Goal: Transaction & Acquisition: Obtain resource

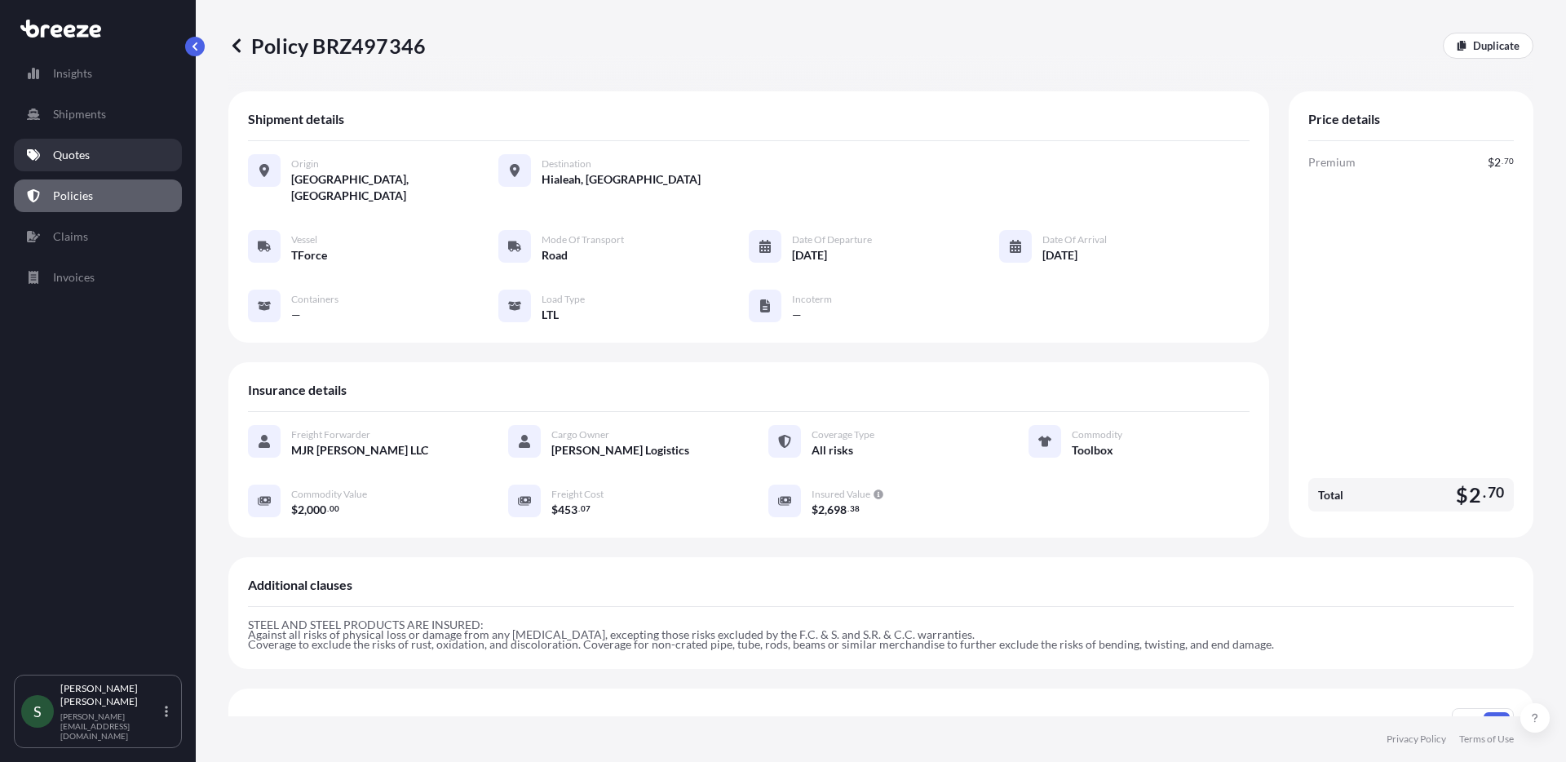
click at [85, 158] on p "Quotes" at bounding box center [71, 155] width 37 height 16
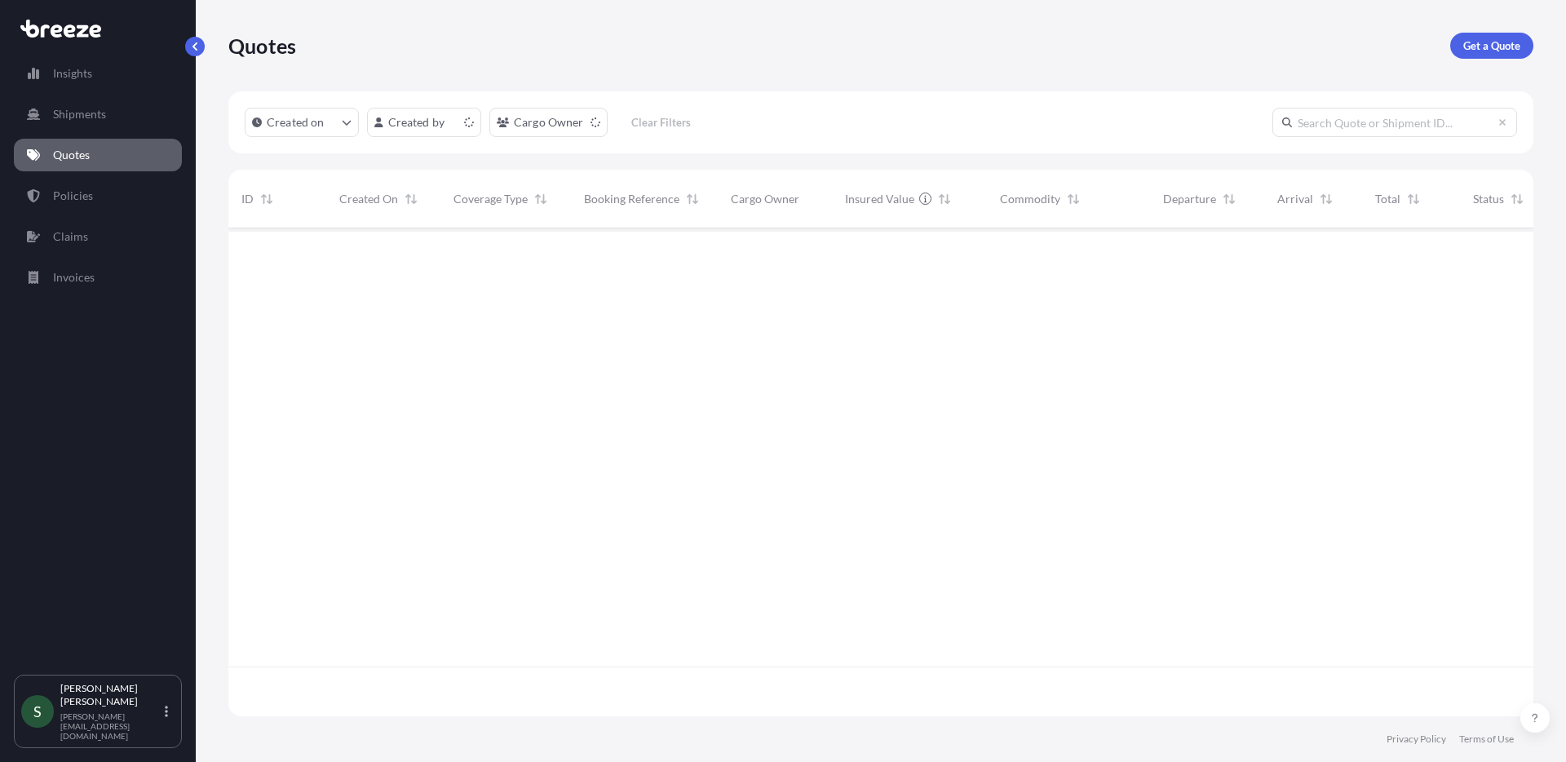
scroll to position [484, 1293]
click at [1468, 53] on p "Get a Quote" at bounding box center [1491, 46] width 57 height 16
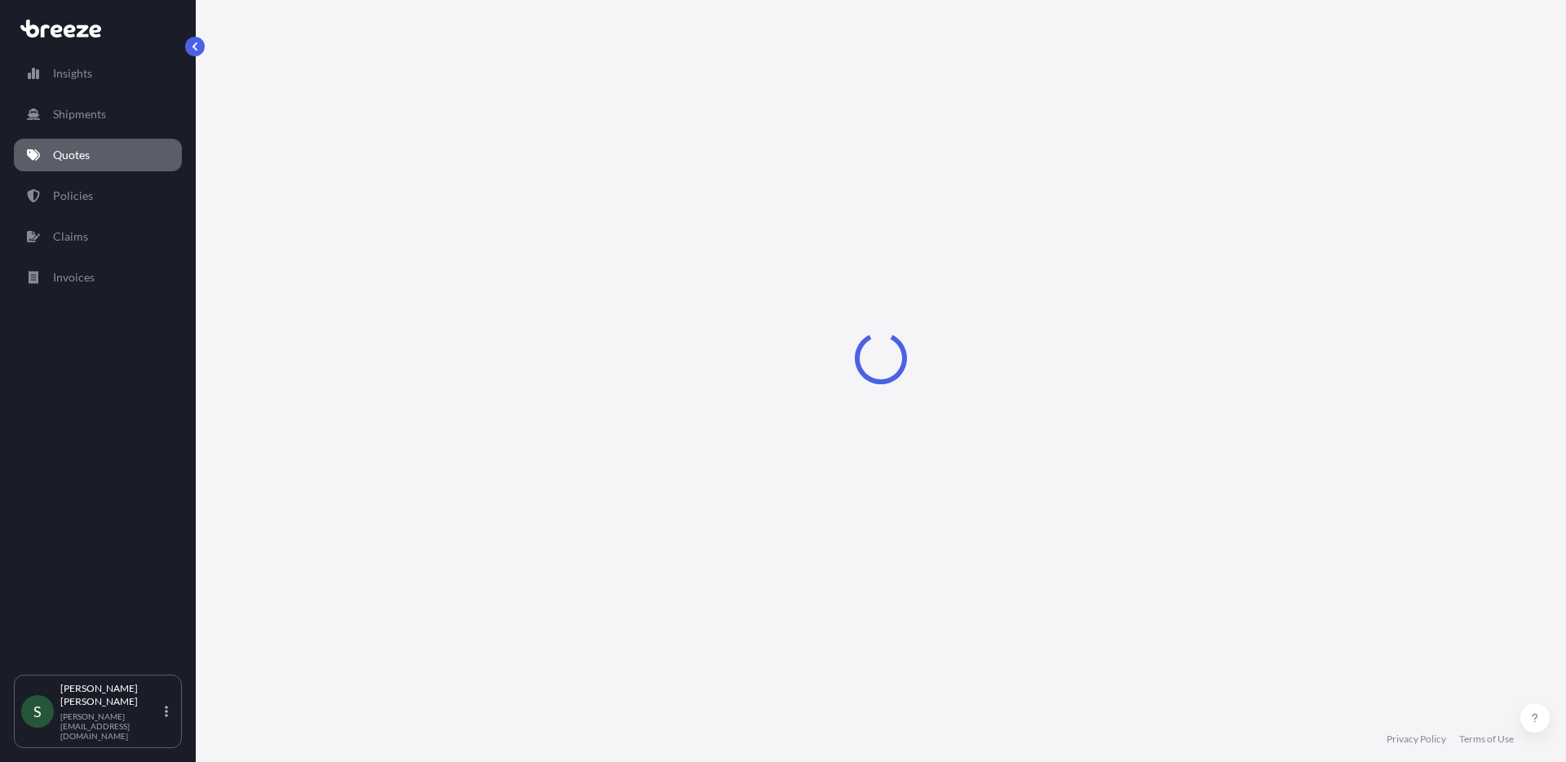
select select "Sea"
select select "1"
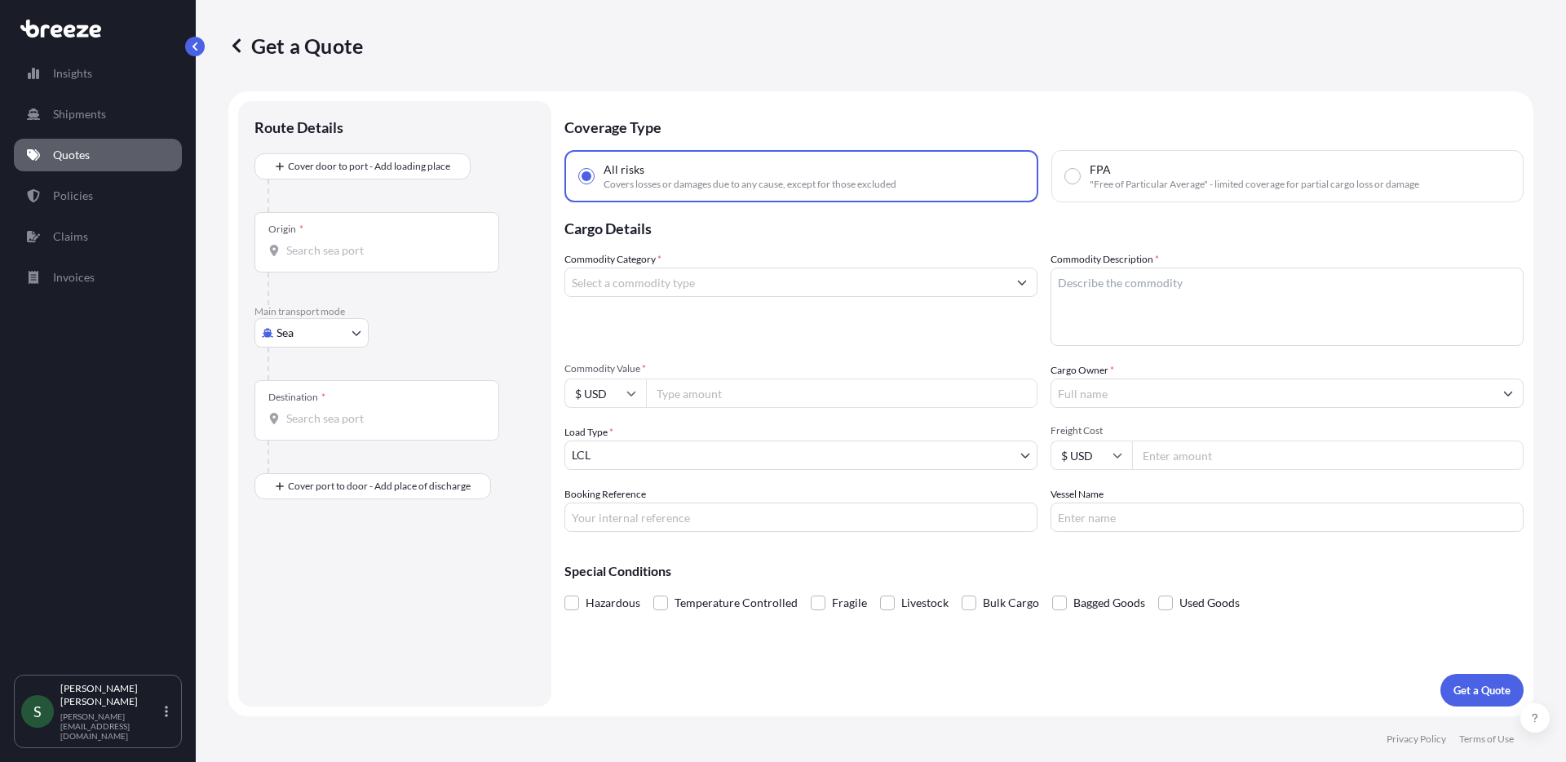
click at [325, 332] on body "Insights Shipments Quotes Policies Claims Invoices S [PERSON_NAME] [PERSON_NAME…" at bounding box center [783, 381] width 1566 height 762
click at [333, 433] on div "Road" at bounding box center [311, 433] width 101 height 29
select select "Road"
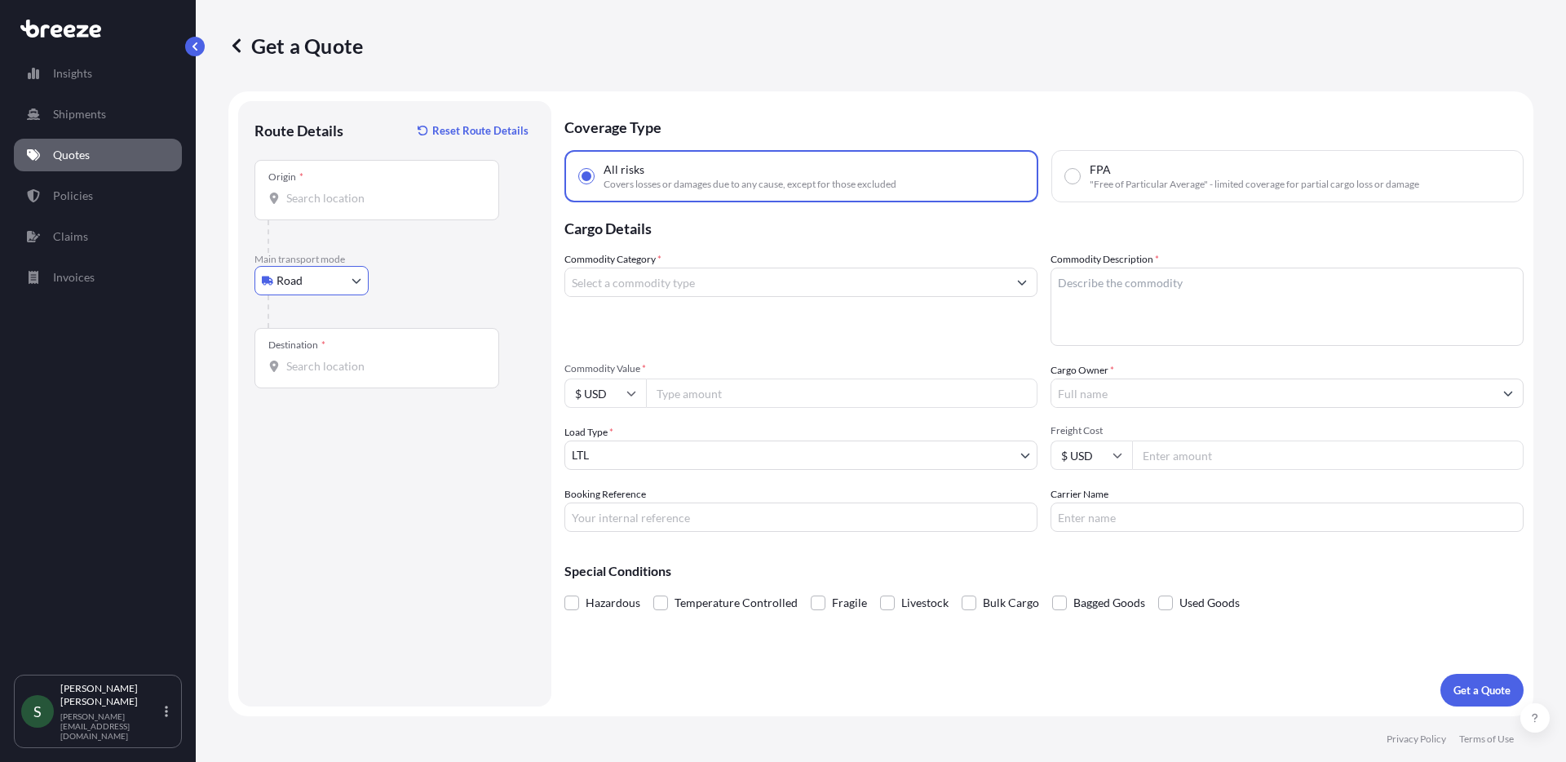
click at [344, 190] on input "Origin *" at bounding box center [382, 198] width 192 height 16
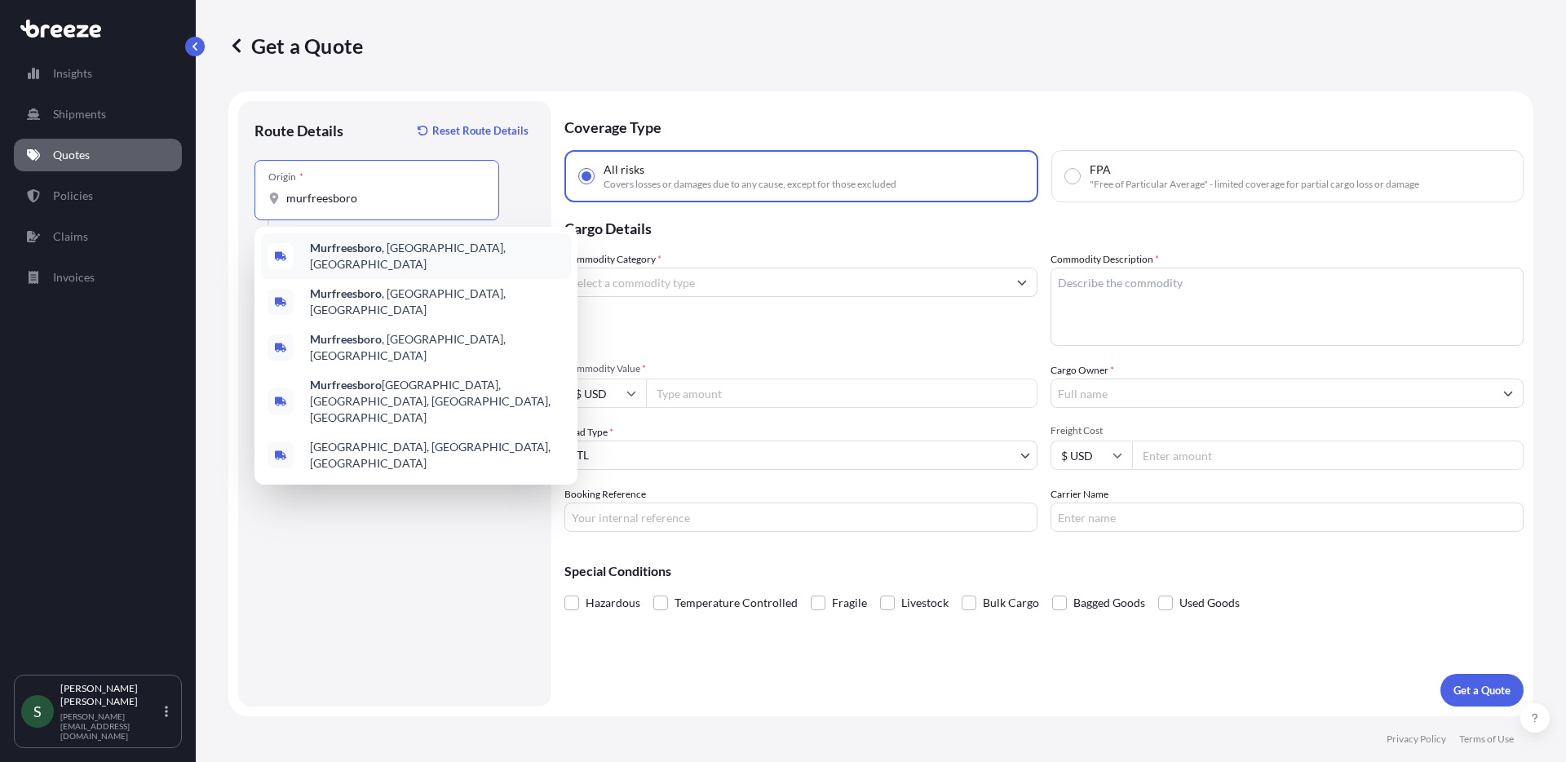
click at [371, 249] on b "Murfreesboro" at bounding box center [346, 248] width 72 height 14
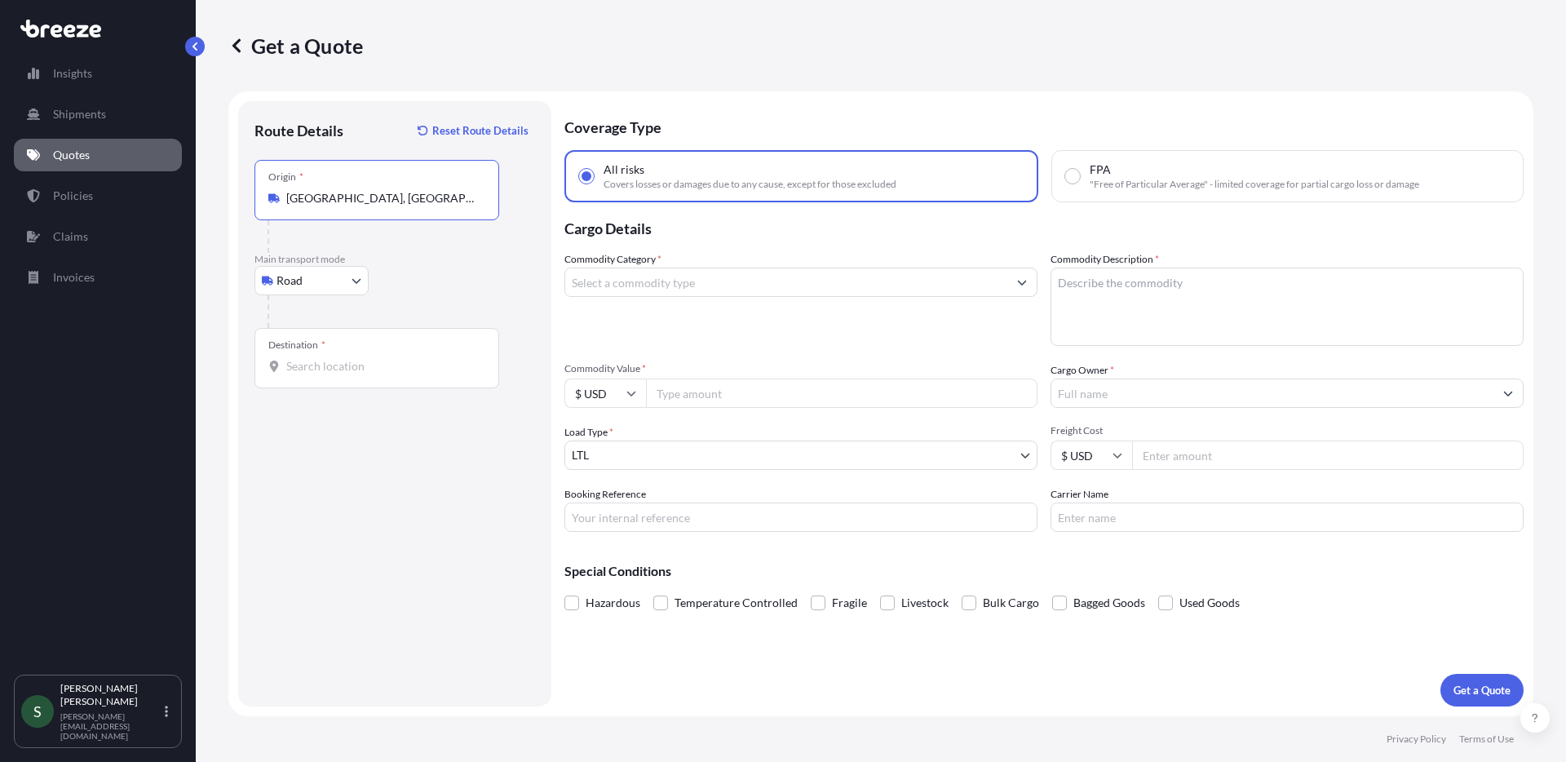
type input "[GEOGRAPHIC_DATA], [GEOGRAPHIC_DATA], [GEOGRAPHIC_DATA]"
click at [342, 375] on div "Destination *" at bounding box center [376, 358] width 245 height 60
click at [342, 374] on input "Destination *" at bounding box center [382, 366] width 192 height 16
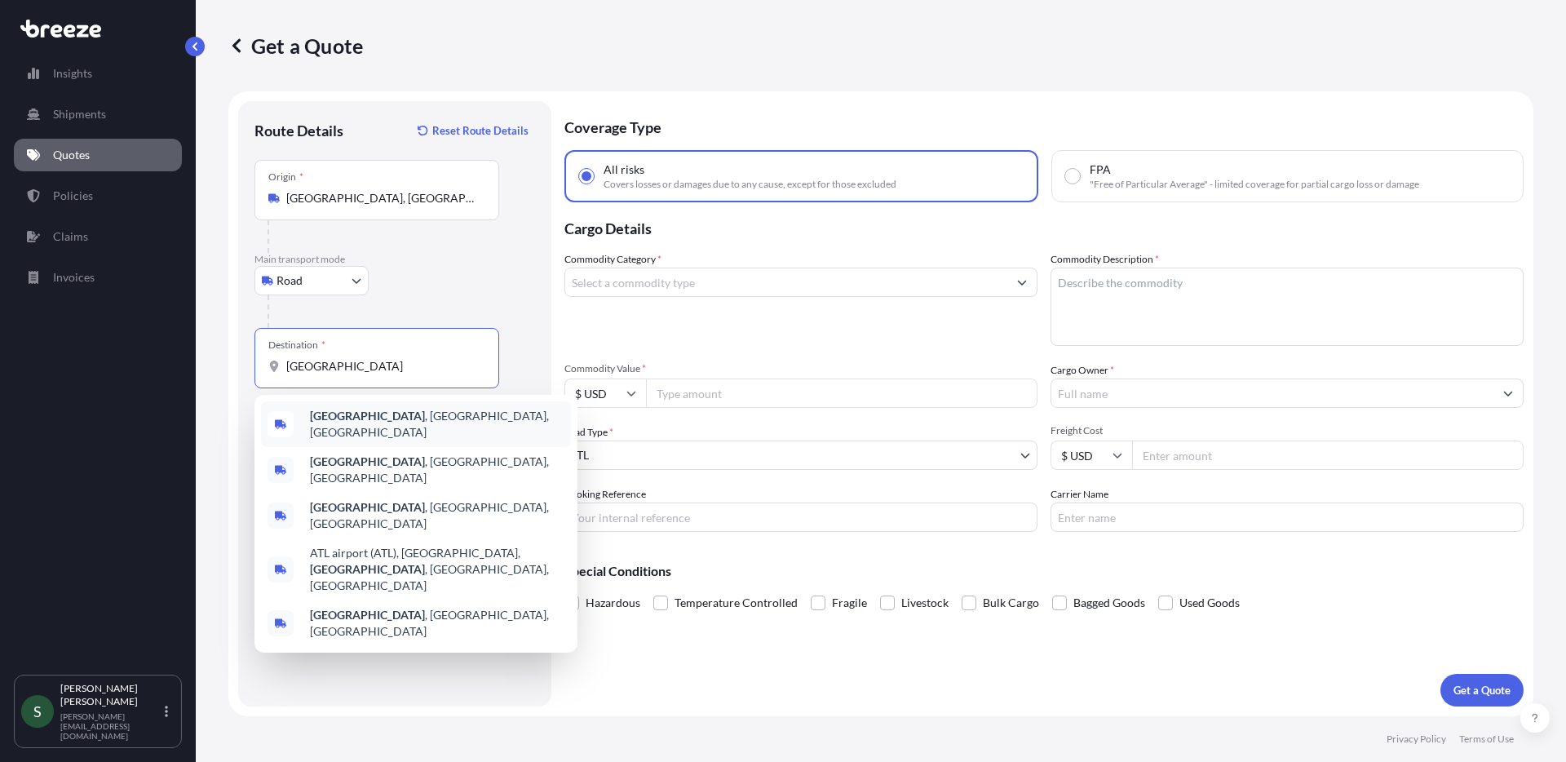
click at [359, 415] on span "[GEOGRAPHIC_DATA] , [GEOGRAPHIC_DATA], [GEOGRAPHIC_DATA]" at bounding box center [437, 424] width 254 height 33
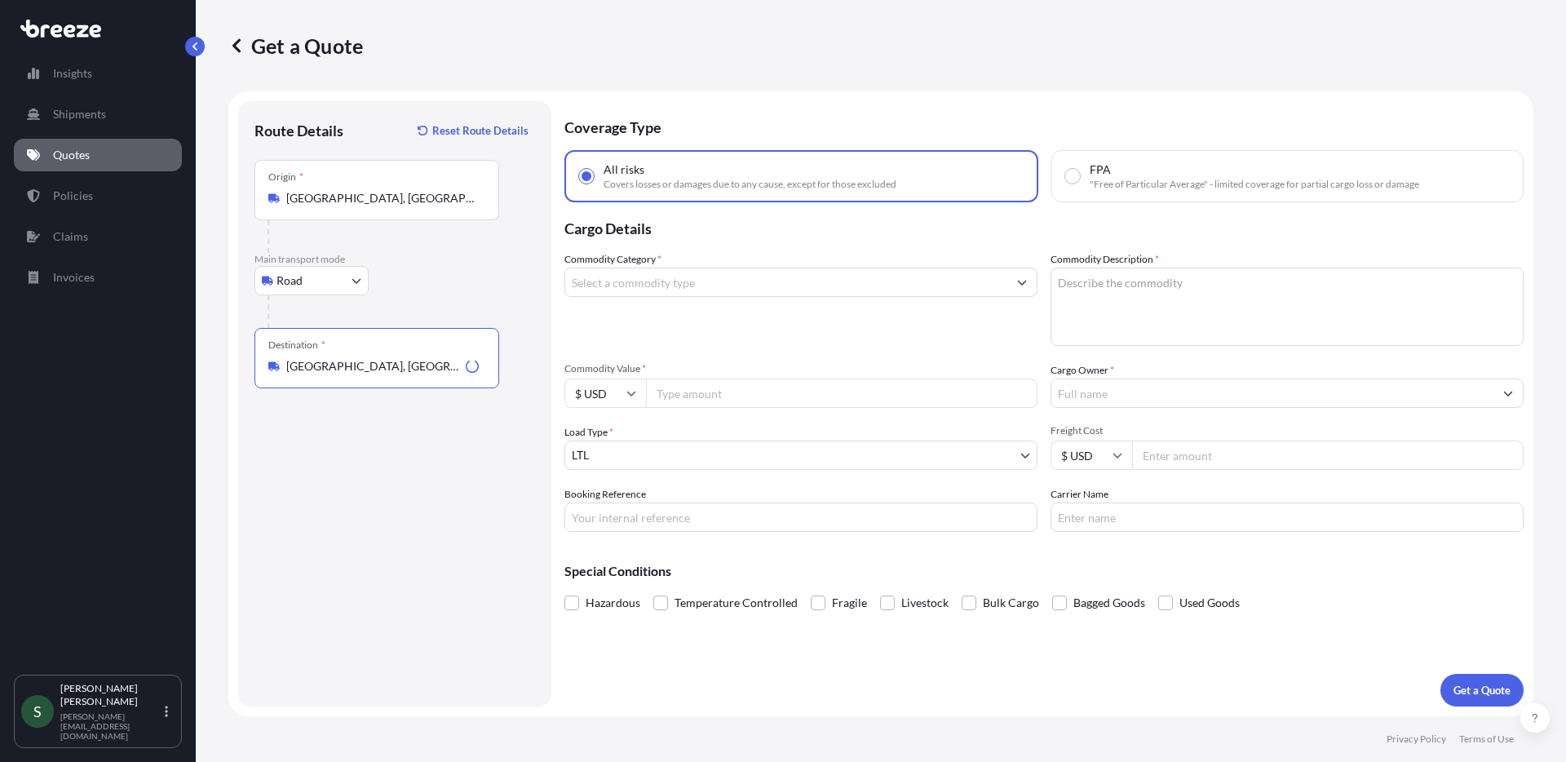
type input "[GEOGRAPHIC_DATA], [GEOGRAPHIC_DATA], [GEOGRAPHIC_DATA]"
click at [720, 284] on input "Commodity Category *" at bounding box center [786, 282] width 442 height 29
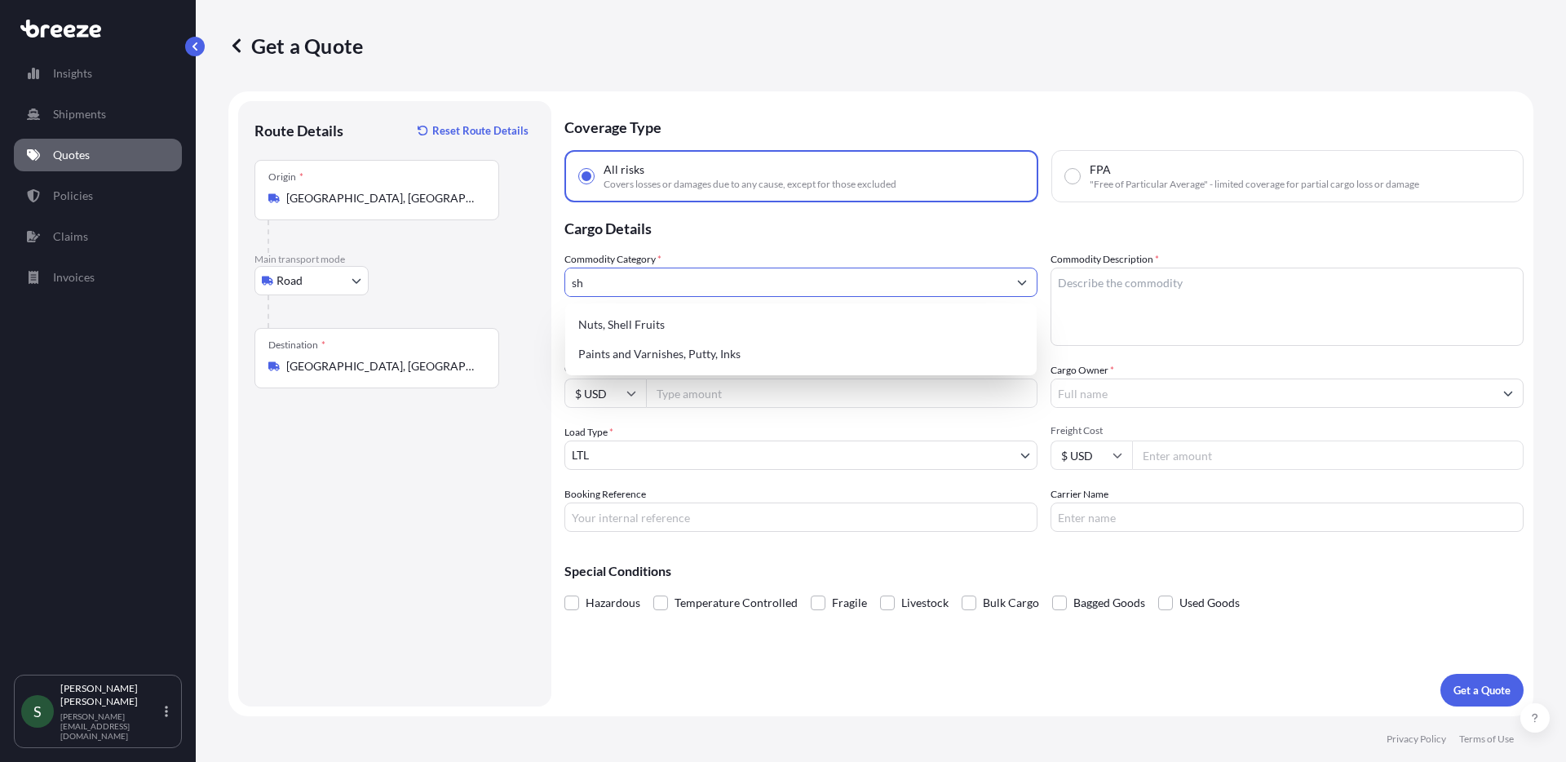
type input "s"
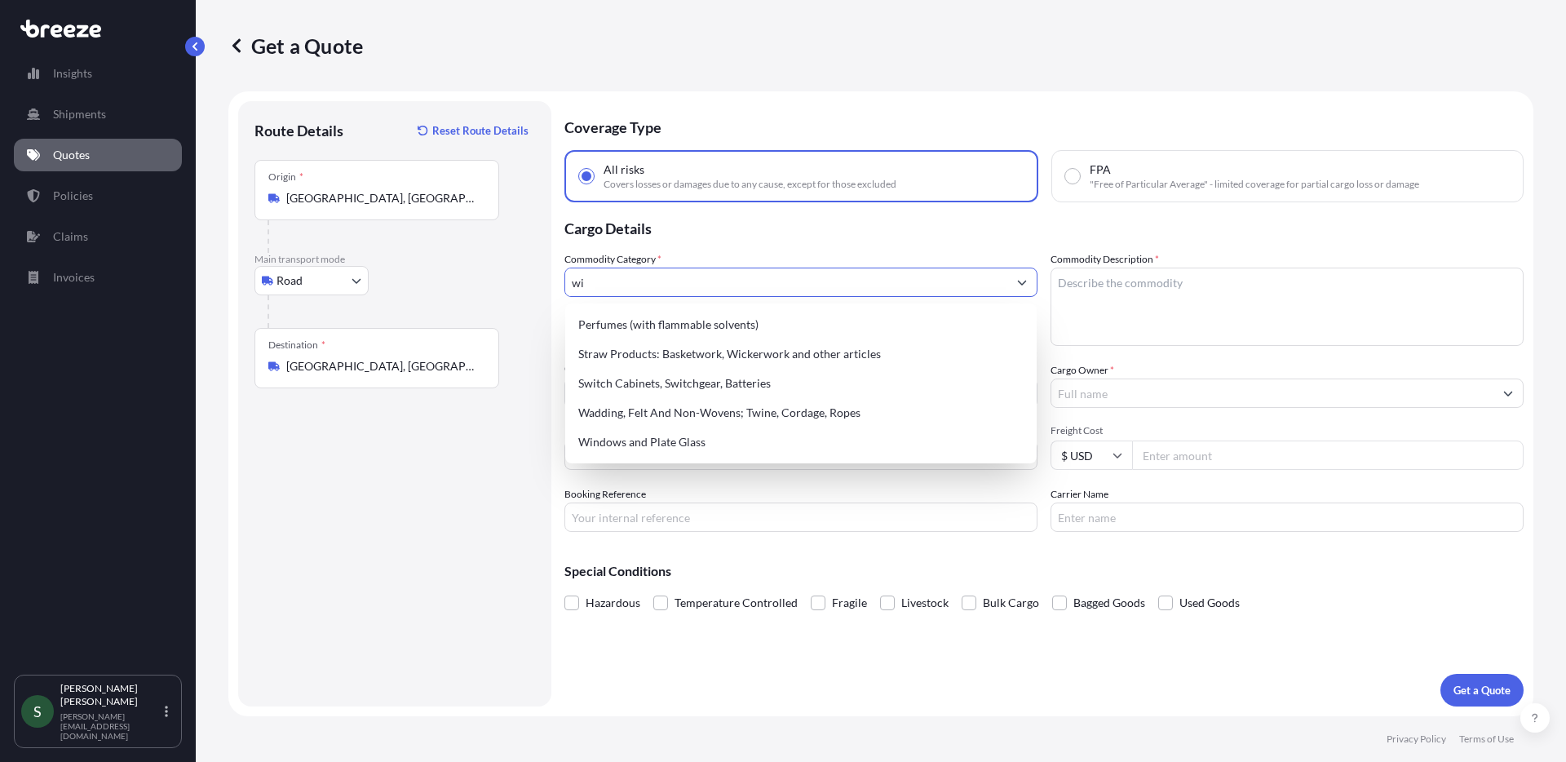
type input "w"
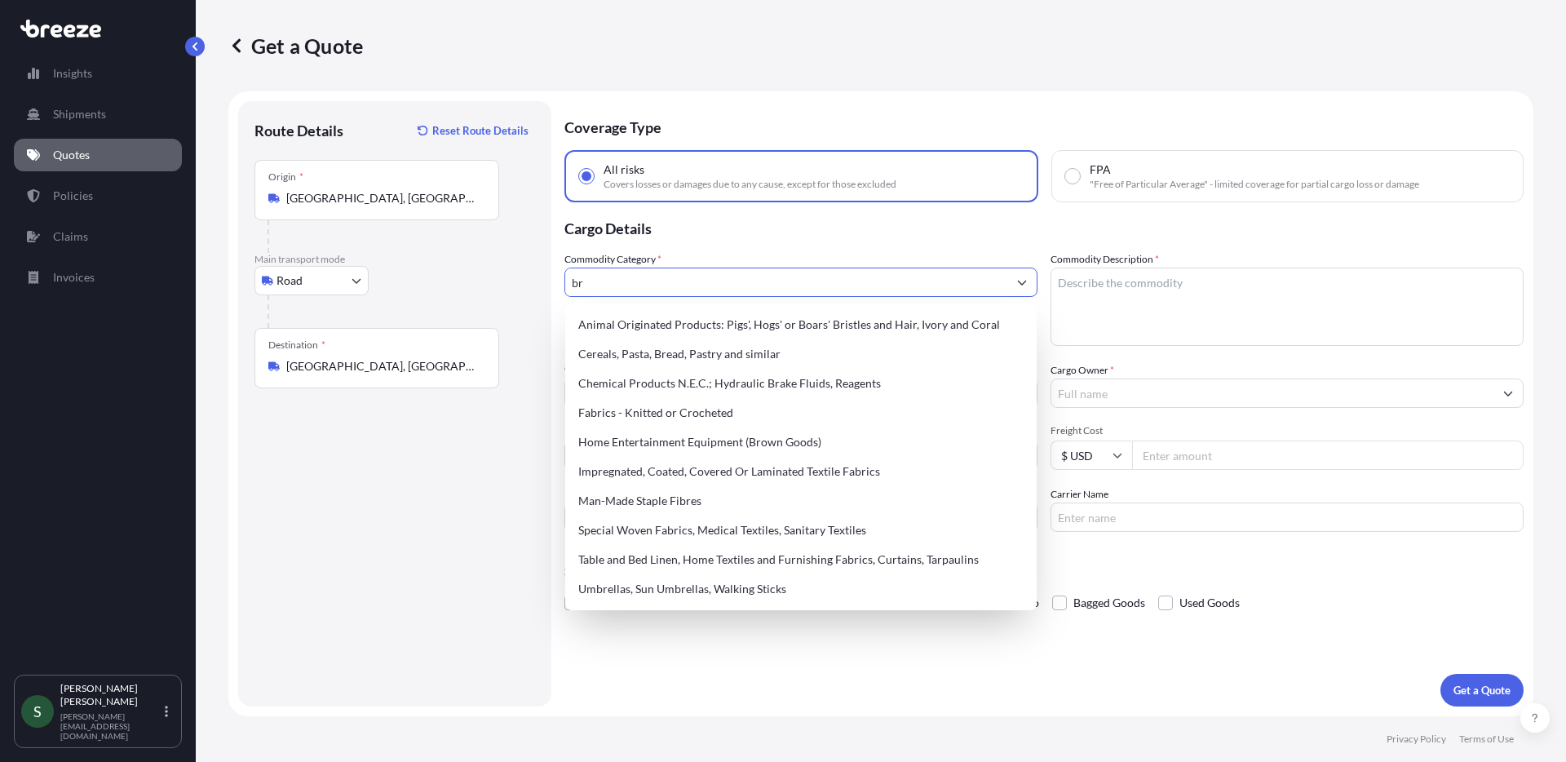
type input "b"
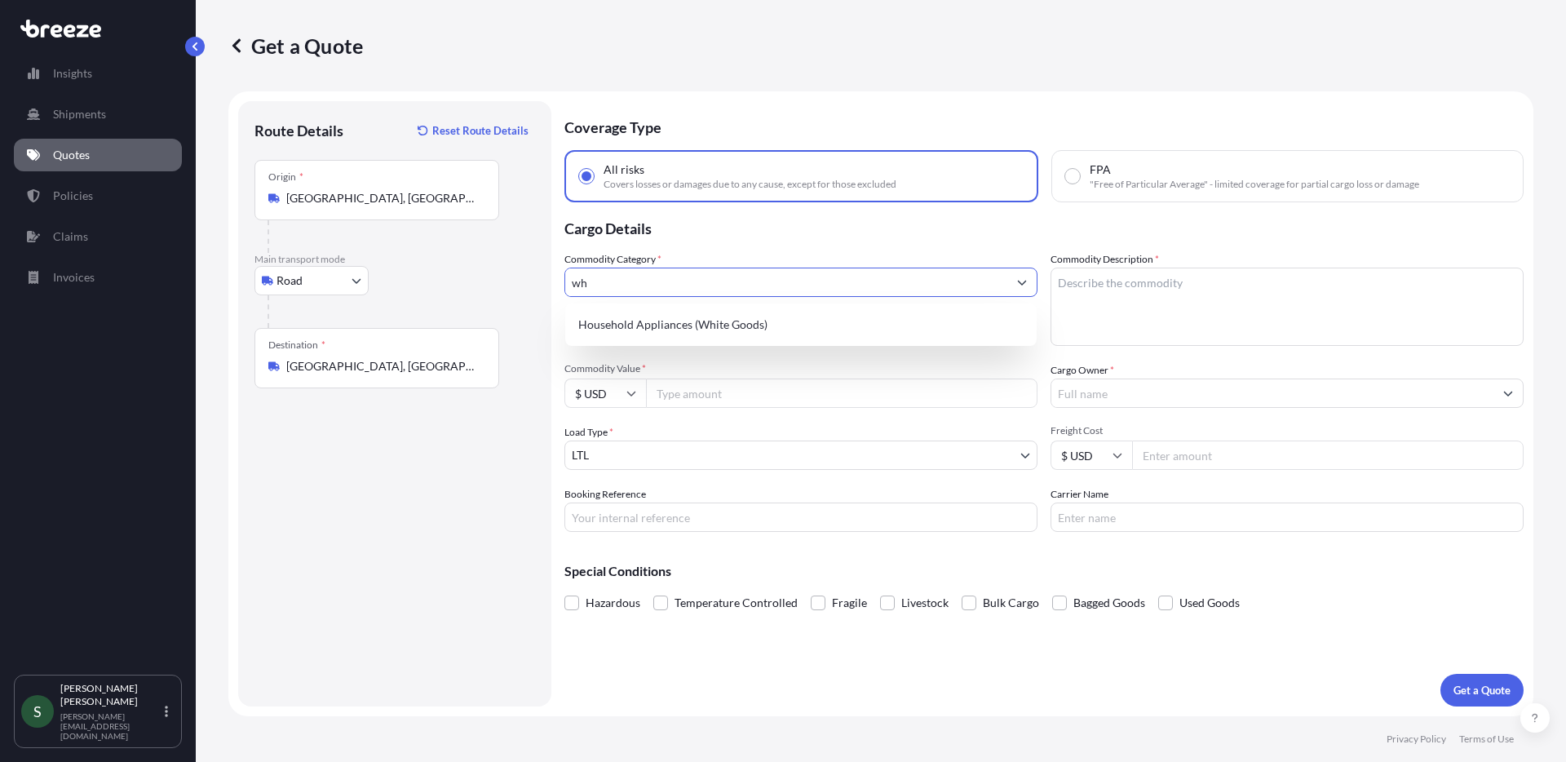
type input "w"
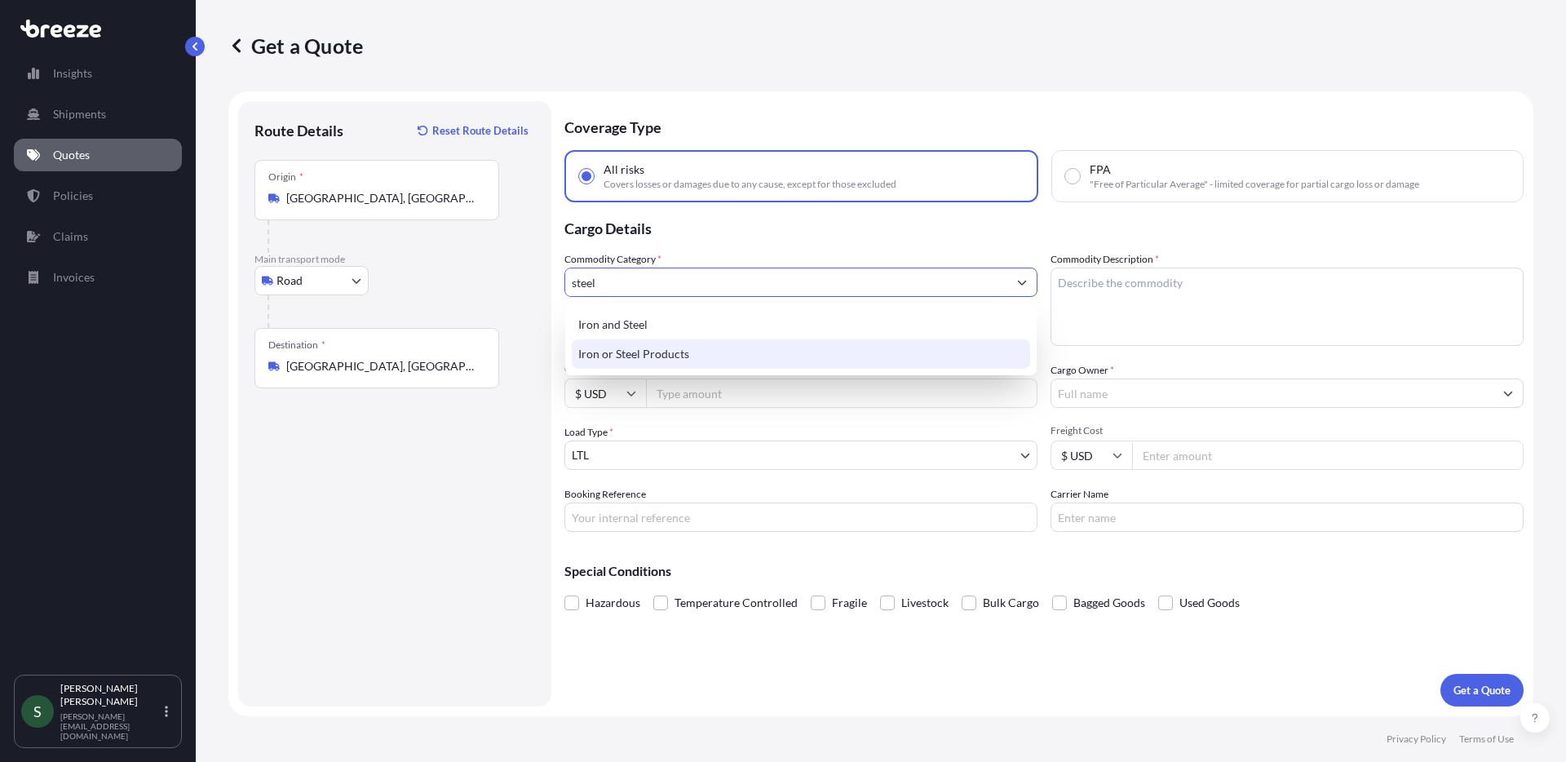
click at [677, 344] on div "Iron or Steel Products" at bounding box center [801, 353] width 458 height 29
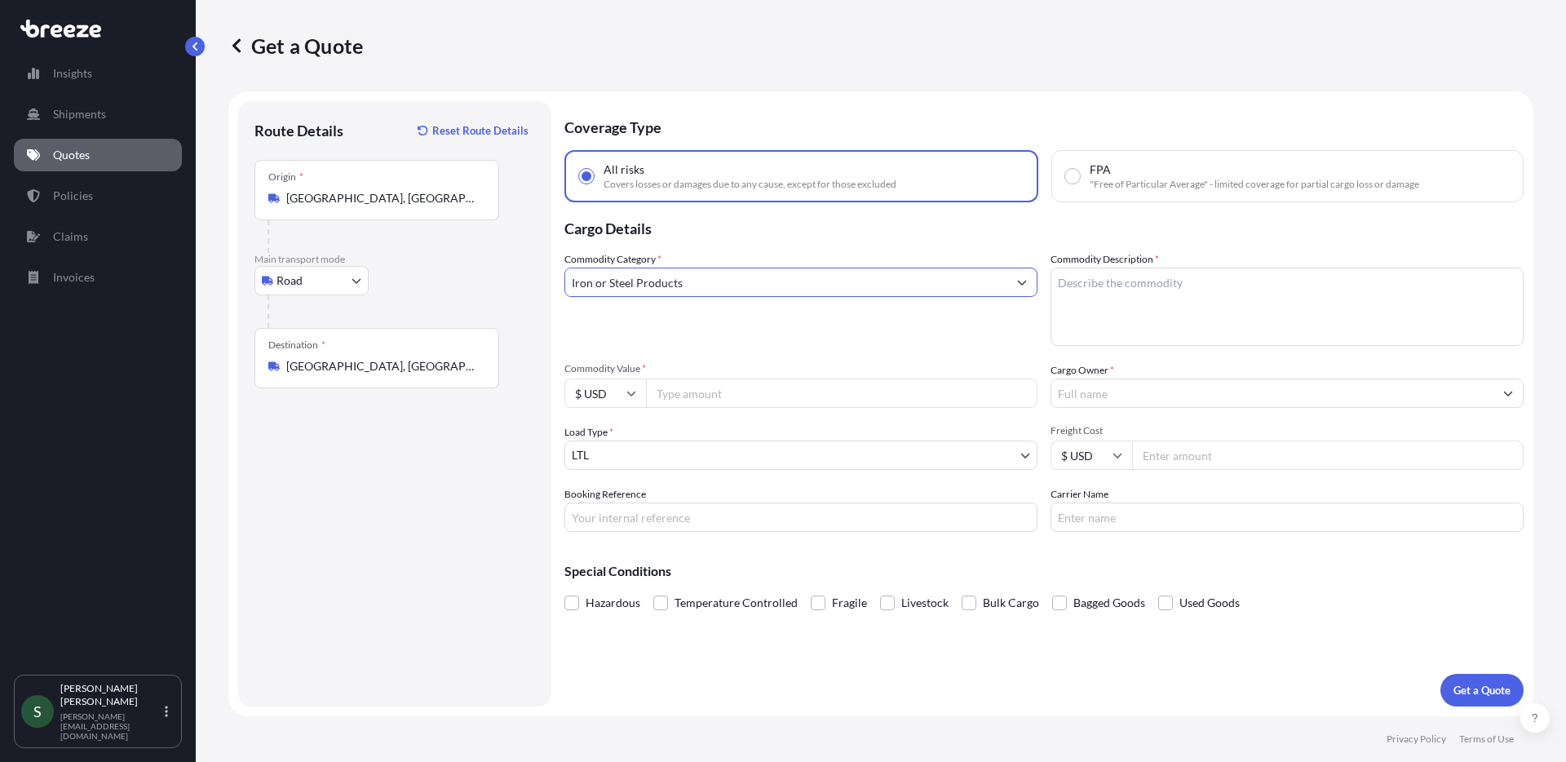
type input "Iron or Steel Products"
click at [1223, 294] on textarea "Commodity Description *" at bounding box center [1286, 307] width 473 height 78
type textarea "Wire Shelving"
click at [1121, 390] on input "Cargo Owner *" at bounding box center [1272, 392] width 442 height 29
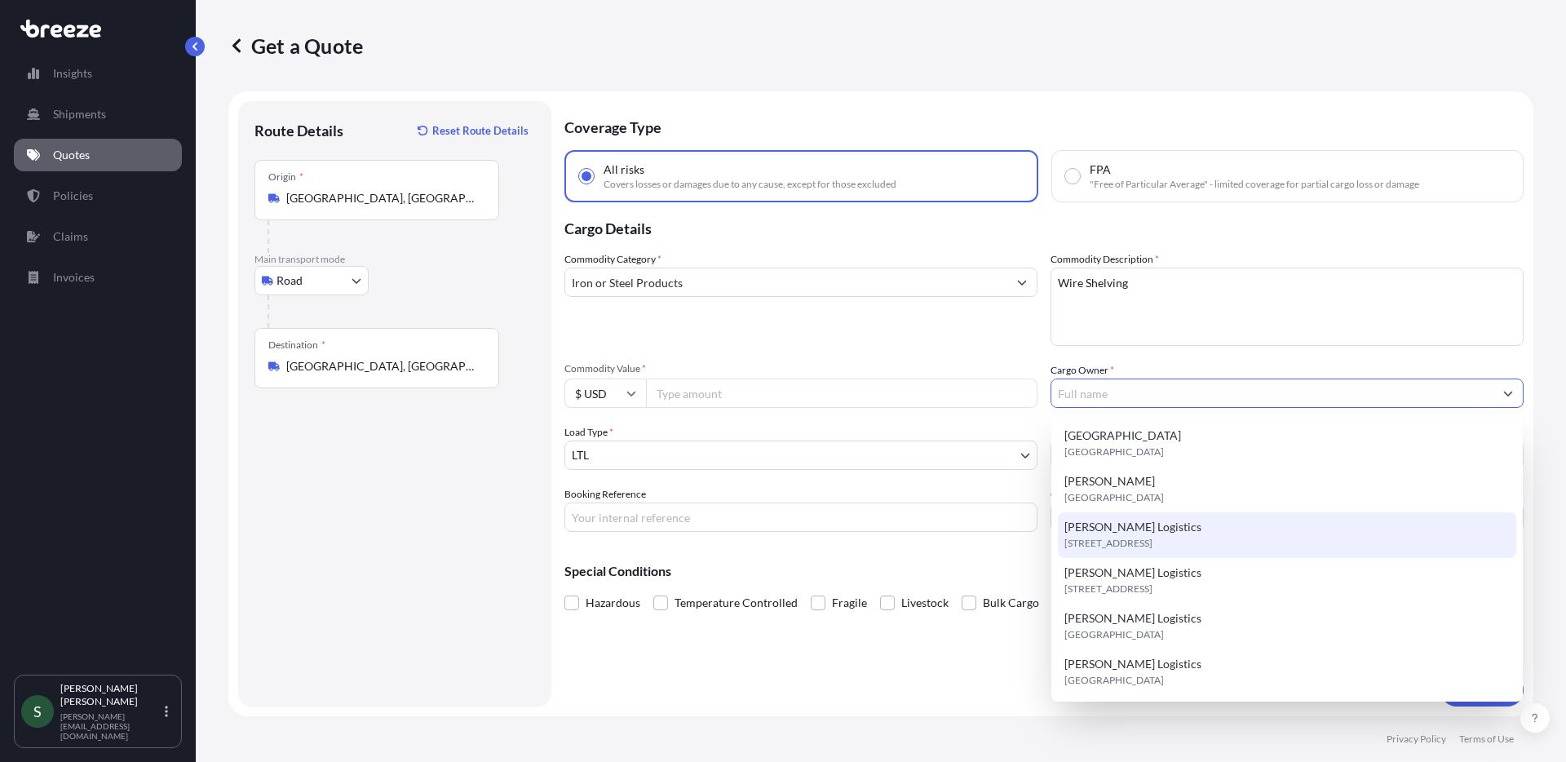
click at [1151, 548] on span "[STREET_ADDRESS]" at bounding box center [1108, 543] width 88 height 16
type input "[PERSON_NAME] Logistics"
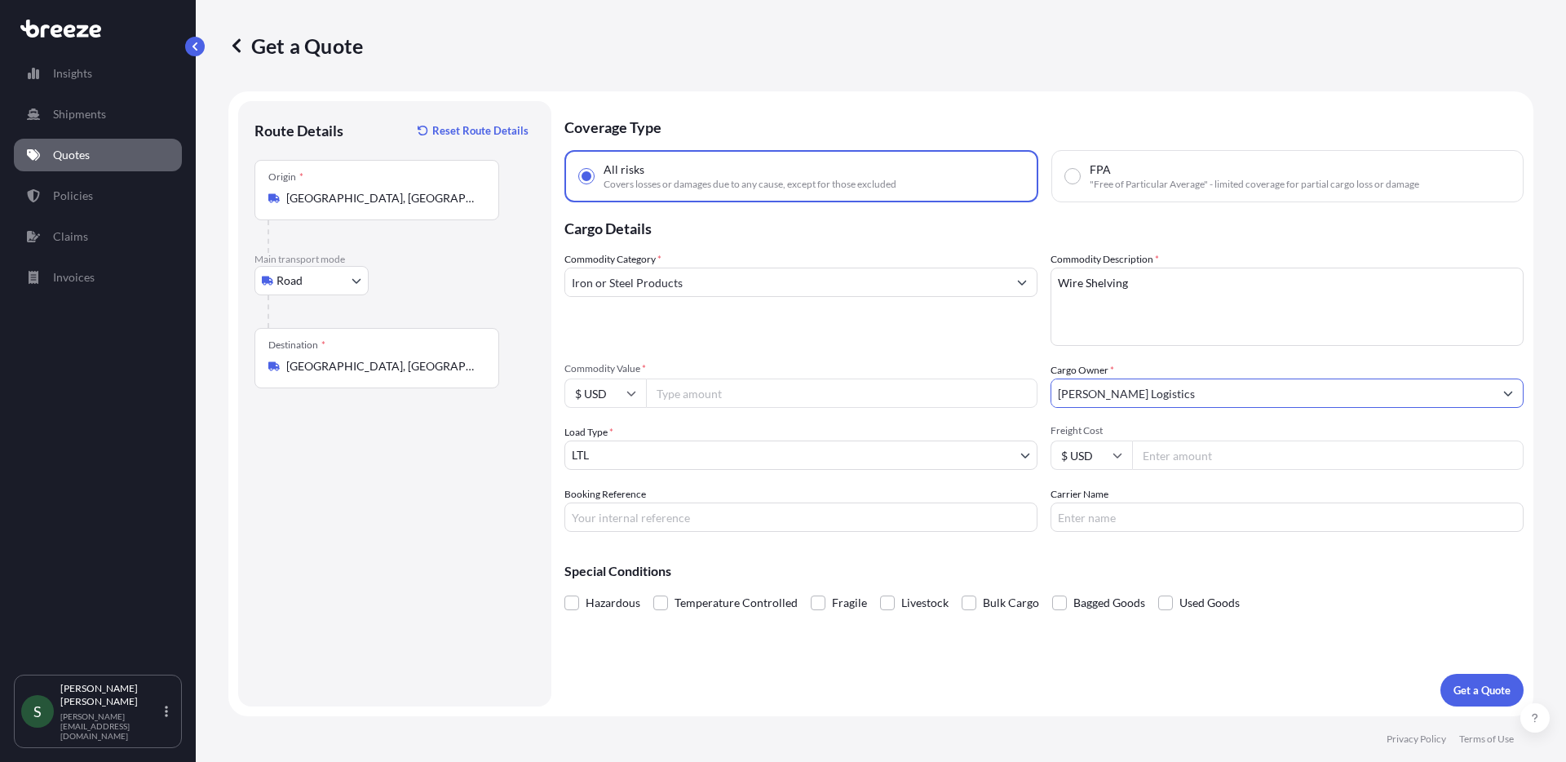
click at [736, 400] on input "Commodity Value *" at bounding box center [841, 392] width 391 height 29
click at [1170, 453] on input "Freight Cost" at bounding box center [1327, 454] width 391 height 29
type input "2"
click at [803, 394] on input "Commodity Value *" at bounding box center [841, 392] width 391 height 29
type input "2840.00"
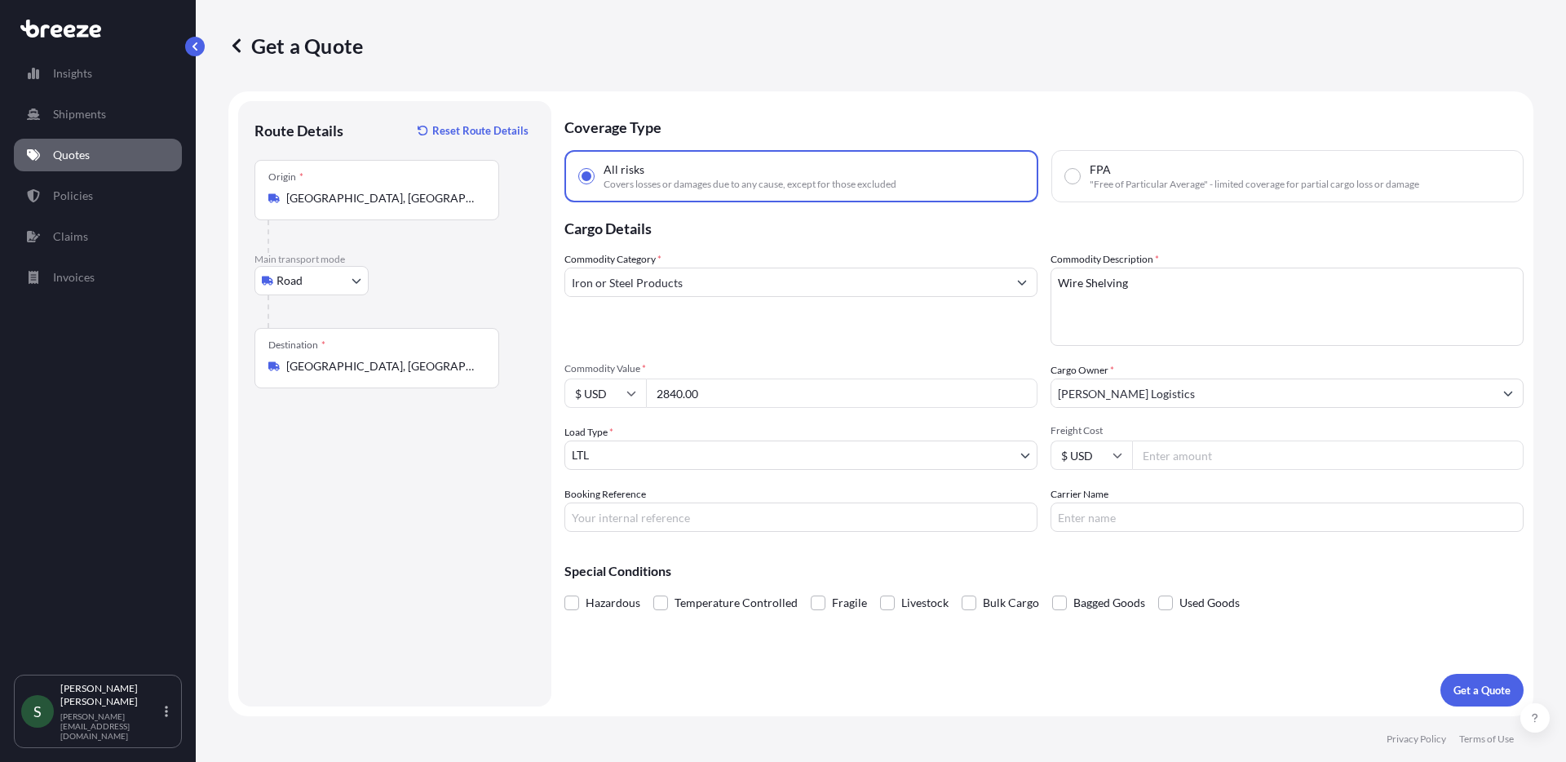
click at [1215, 458] on input "Freight Cost" at bounding box center [1327, 454] width 391 height 29
type input "180.00"
click at [1313, 608] on div "Hazardous Temperature Controlled Fragile Livestock Bulk Cargo Bagged Goods Used…" at bounding box center [1043, 602] width 959 height 24
click at [1148, 520] on input "Carrier Name" at bounding box center [1286, 516] width 473 height 29
type input "XPO"
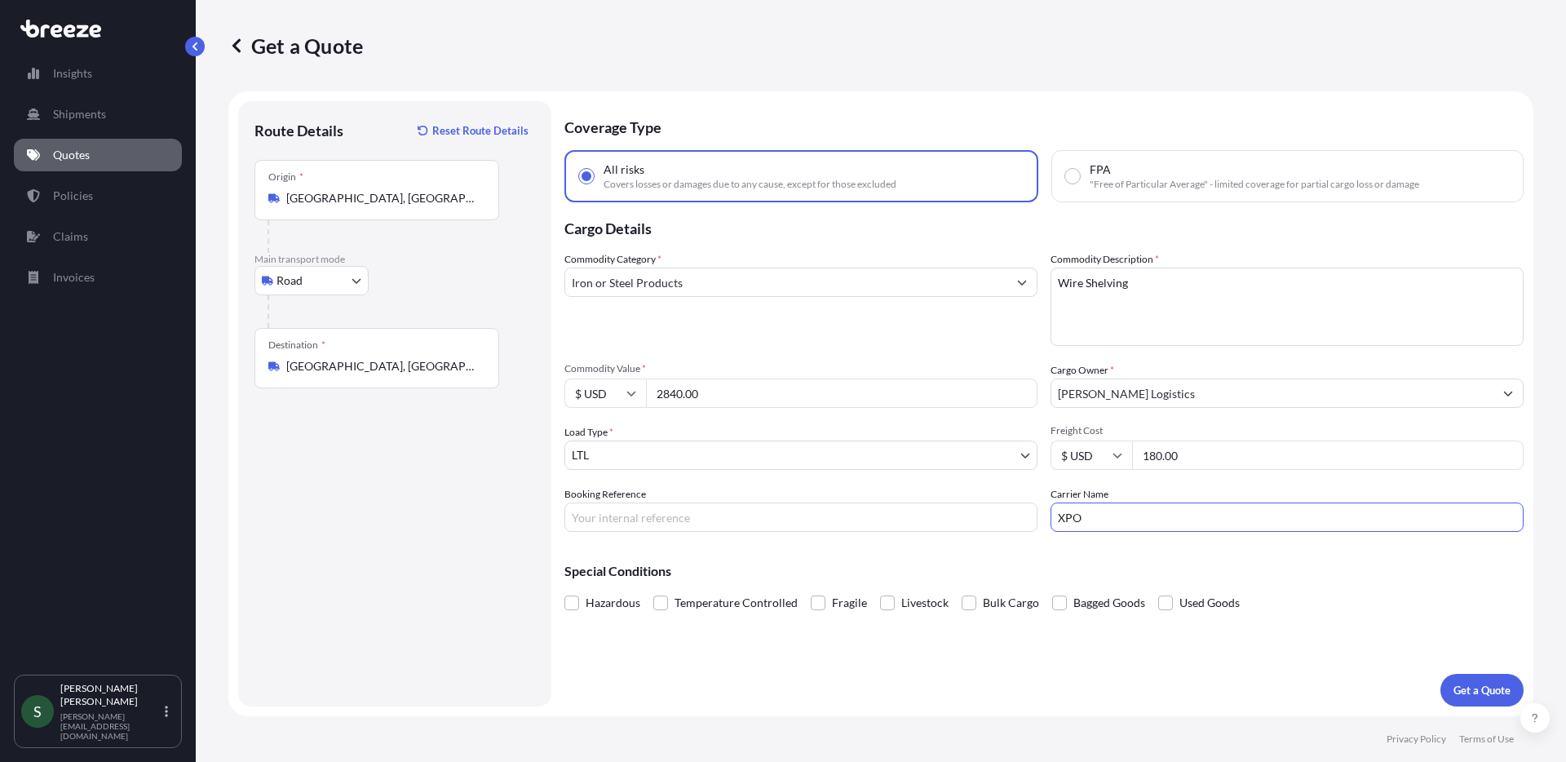
click at [818, 515] on input "Booking Reference" at bounding box center [800, 516] width 473 height 29
click at [575, 520] on input "16438225" at bounding box center [800, 516] width 473 height 29
type input "DUFFS 16438225"
click at [772, 550] on div "Special Conditions Hazardous Temperature Controlled Fragile Livestock Bulk Carg…" at bounding box center [1043, 580] width 959 height 70
click at [1471, 696] on p "Get a Quote" at bounding box center [1481, 690] width 57 height 16
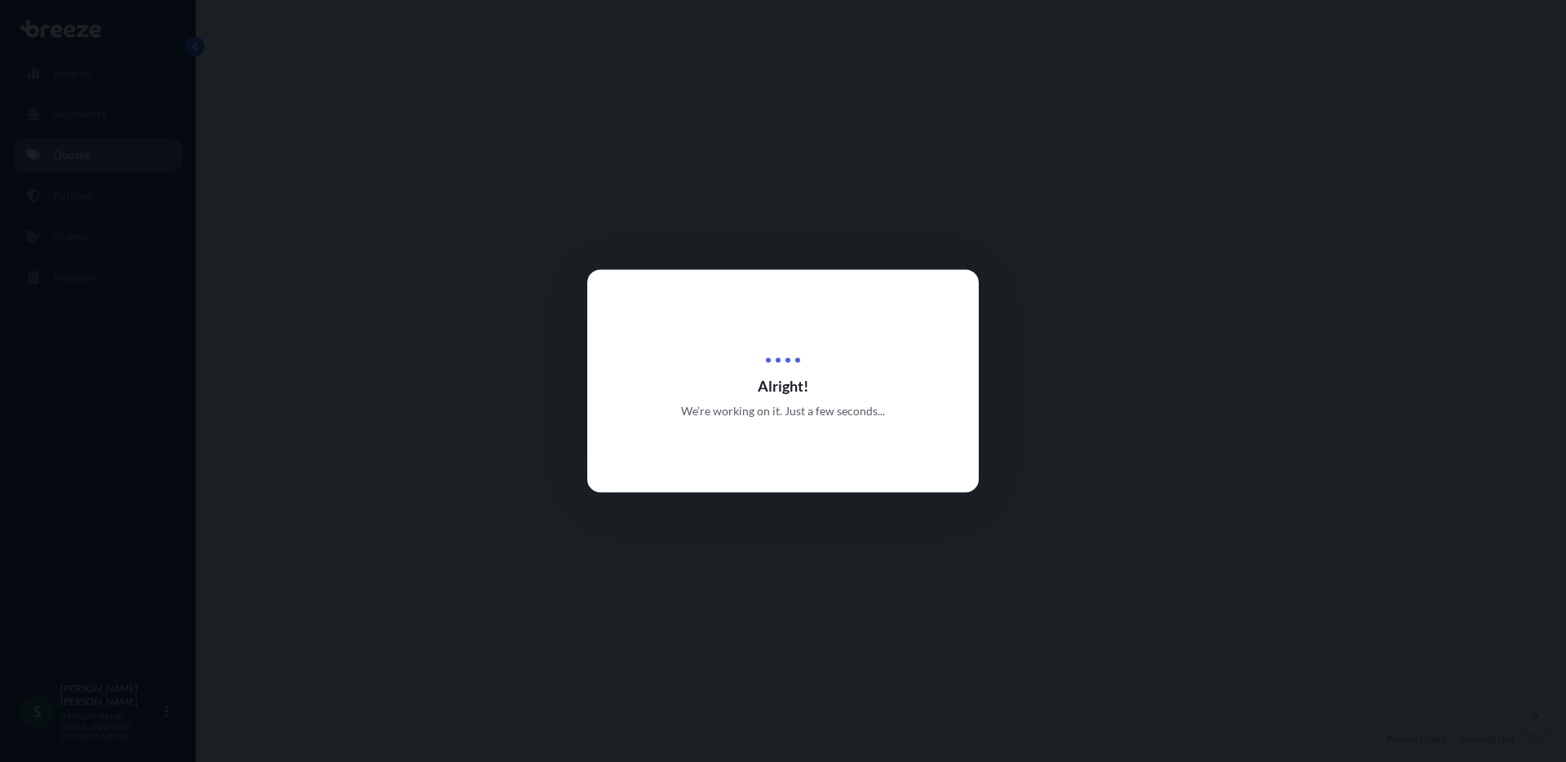
select select "Road"
select select "1"
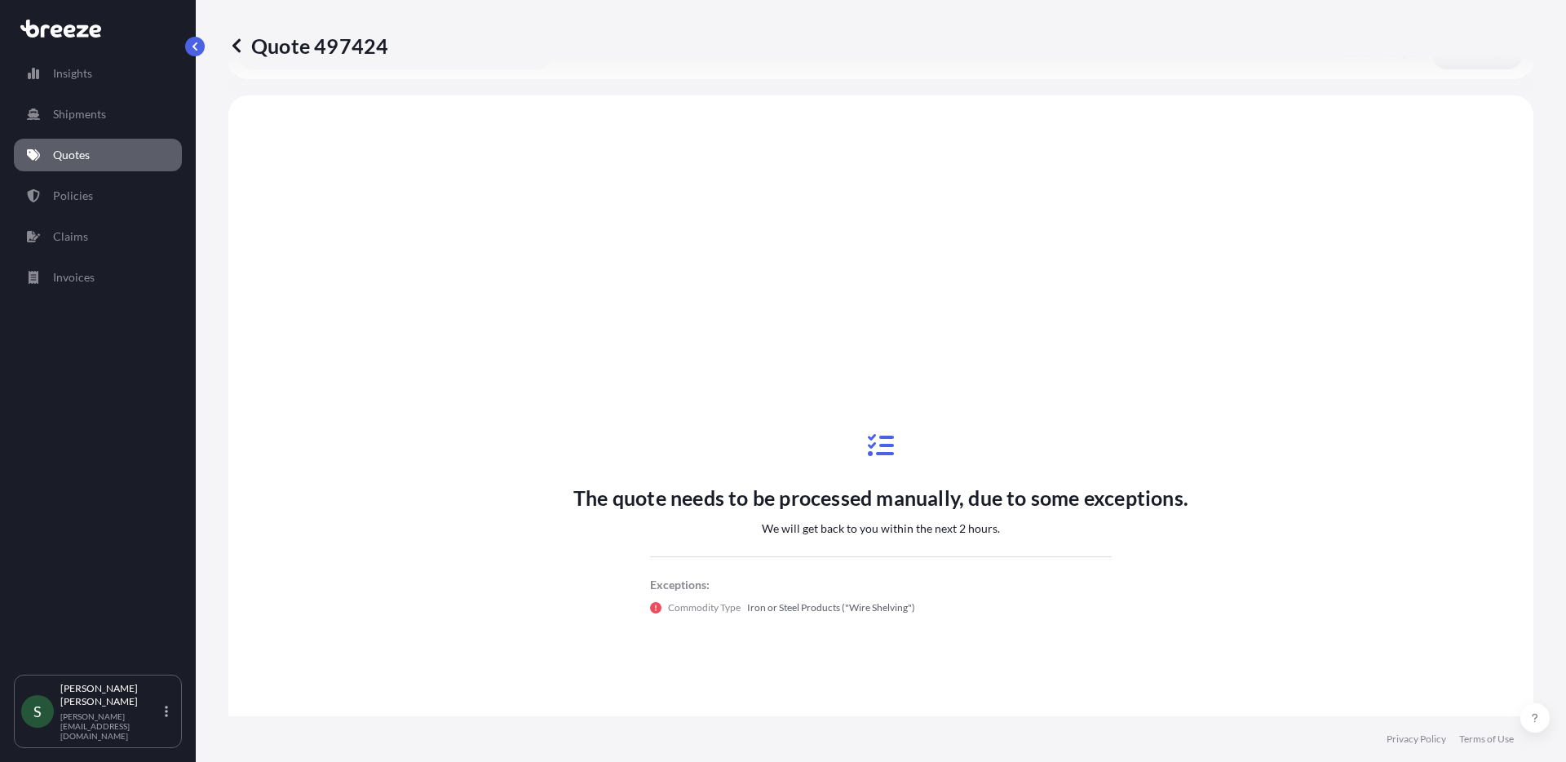
scroll to position [592, 0]
